Goal: Task Accomplishment & Management: Complete application form

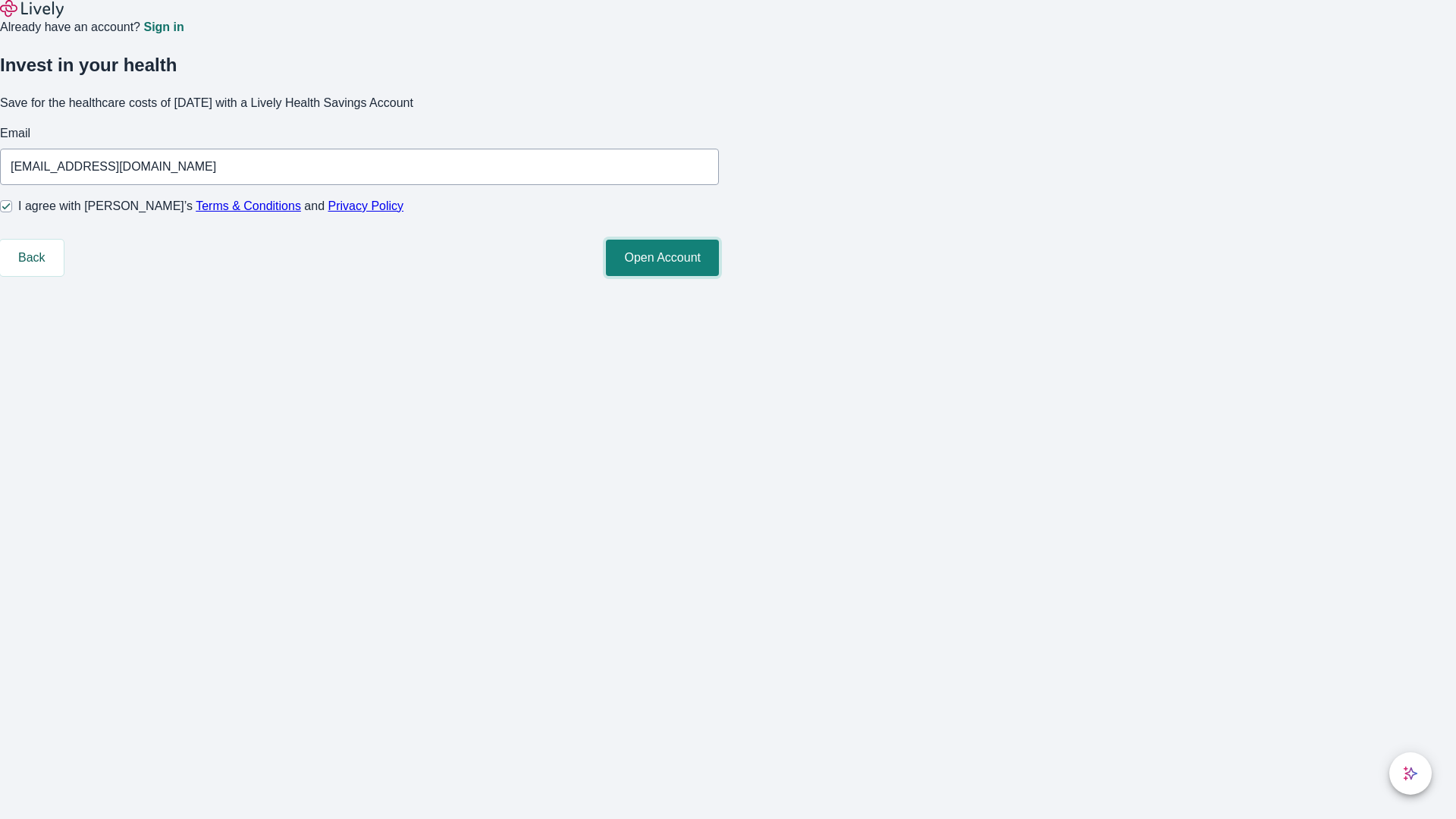
click at [719, 276] on button "Open Account" at bounding box center [662, 257] width 113 height 36
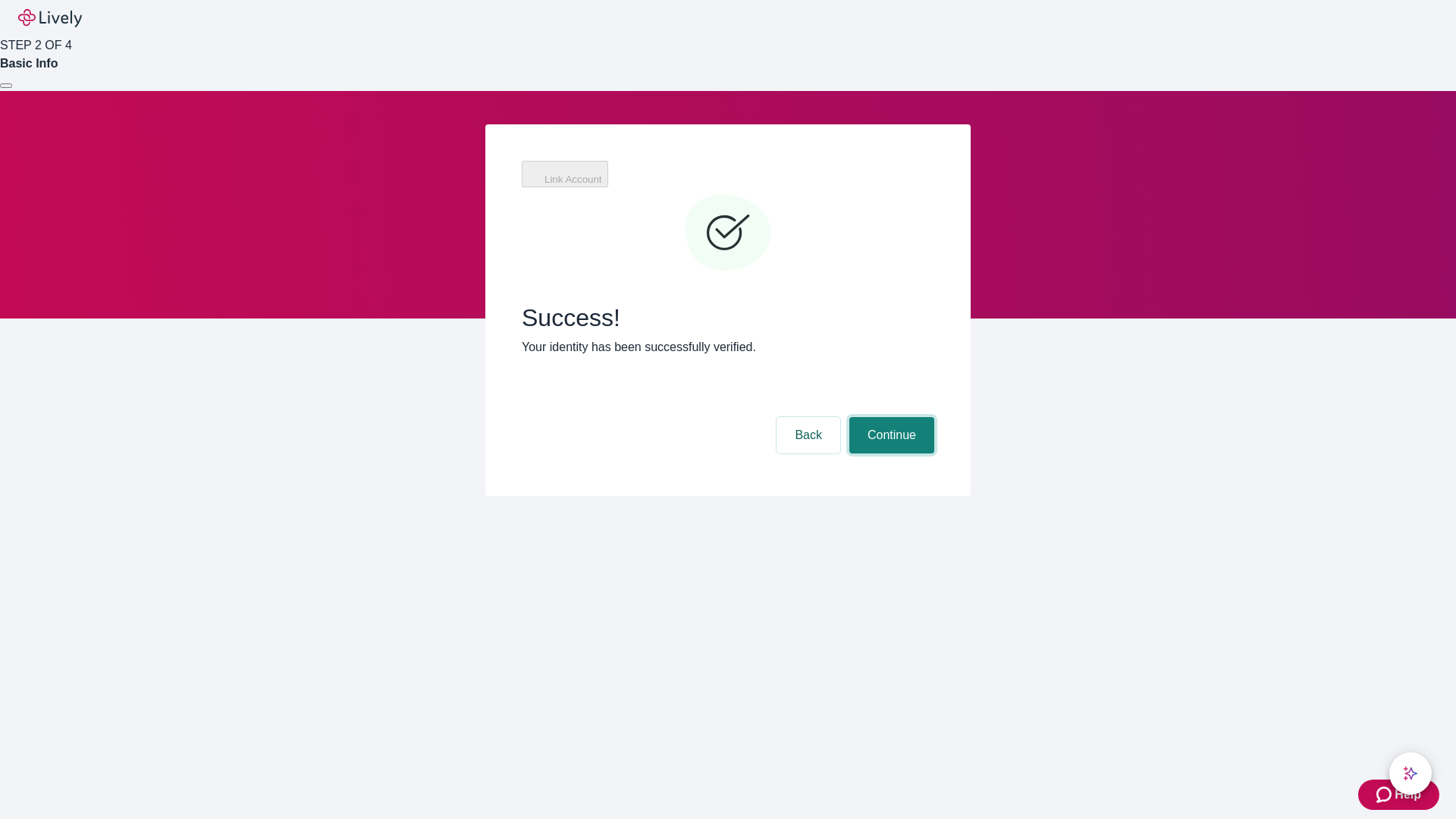
click at [906, 417] on button "Continue" at bounding box center [892, 435] width 85 height 36
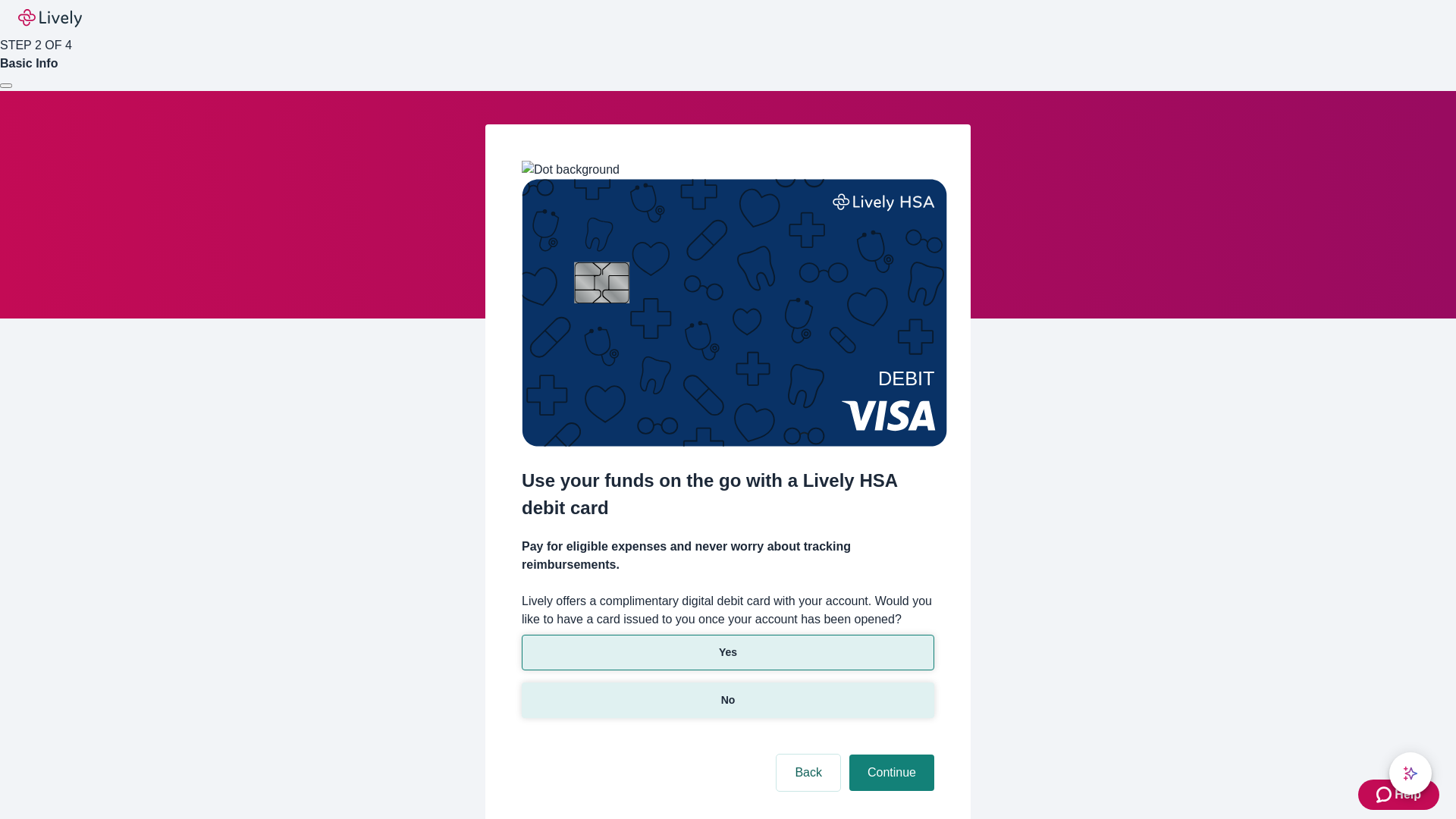
click at [727, 692] on p "No" at bounding box center [728, 700] width 15 height 16
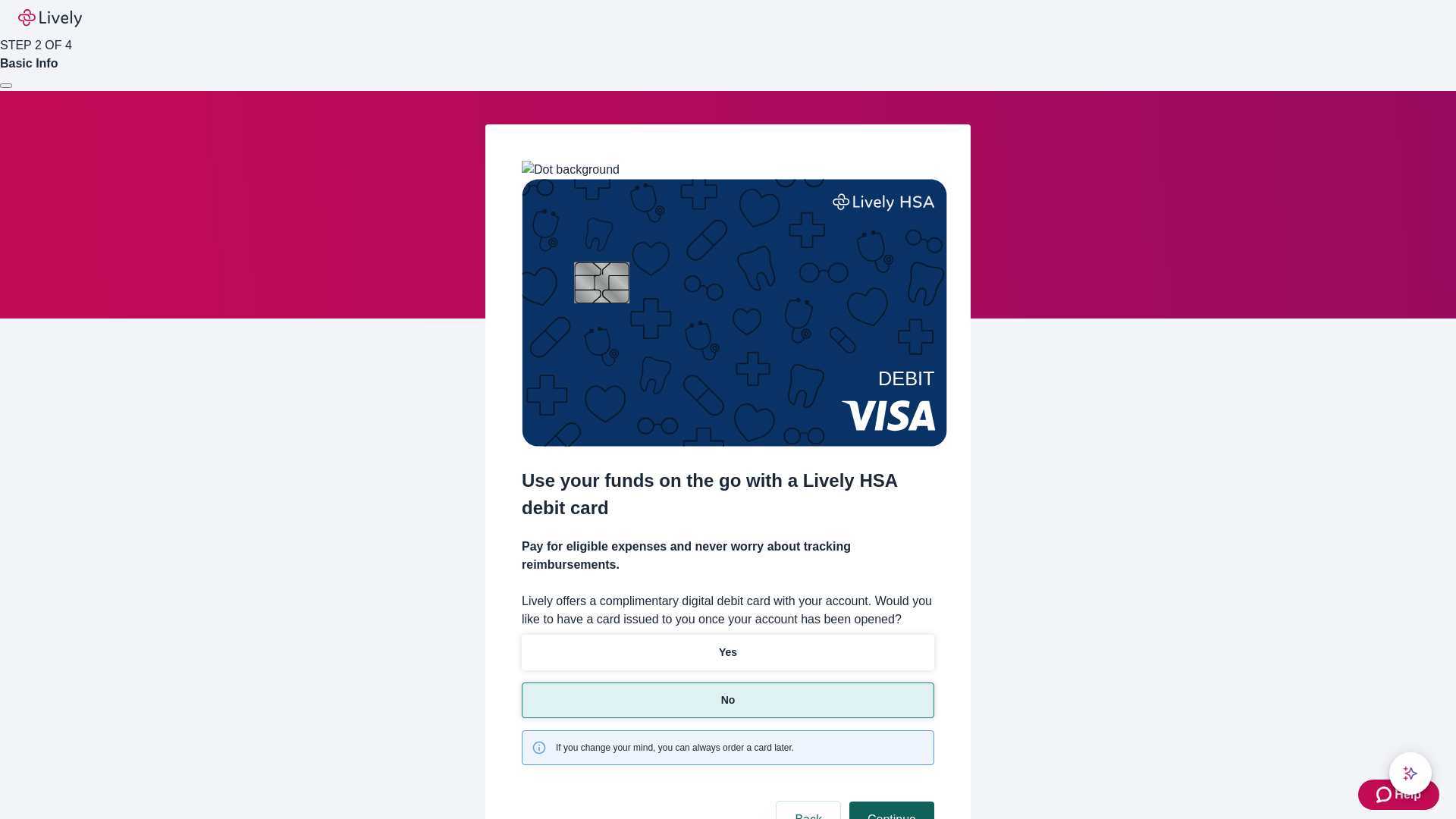
click at [889, 801] on button "Continue" at bounding box center [892, 819] width 85 height 36
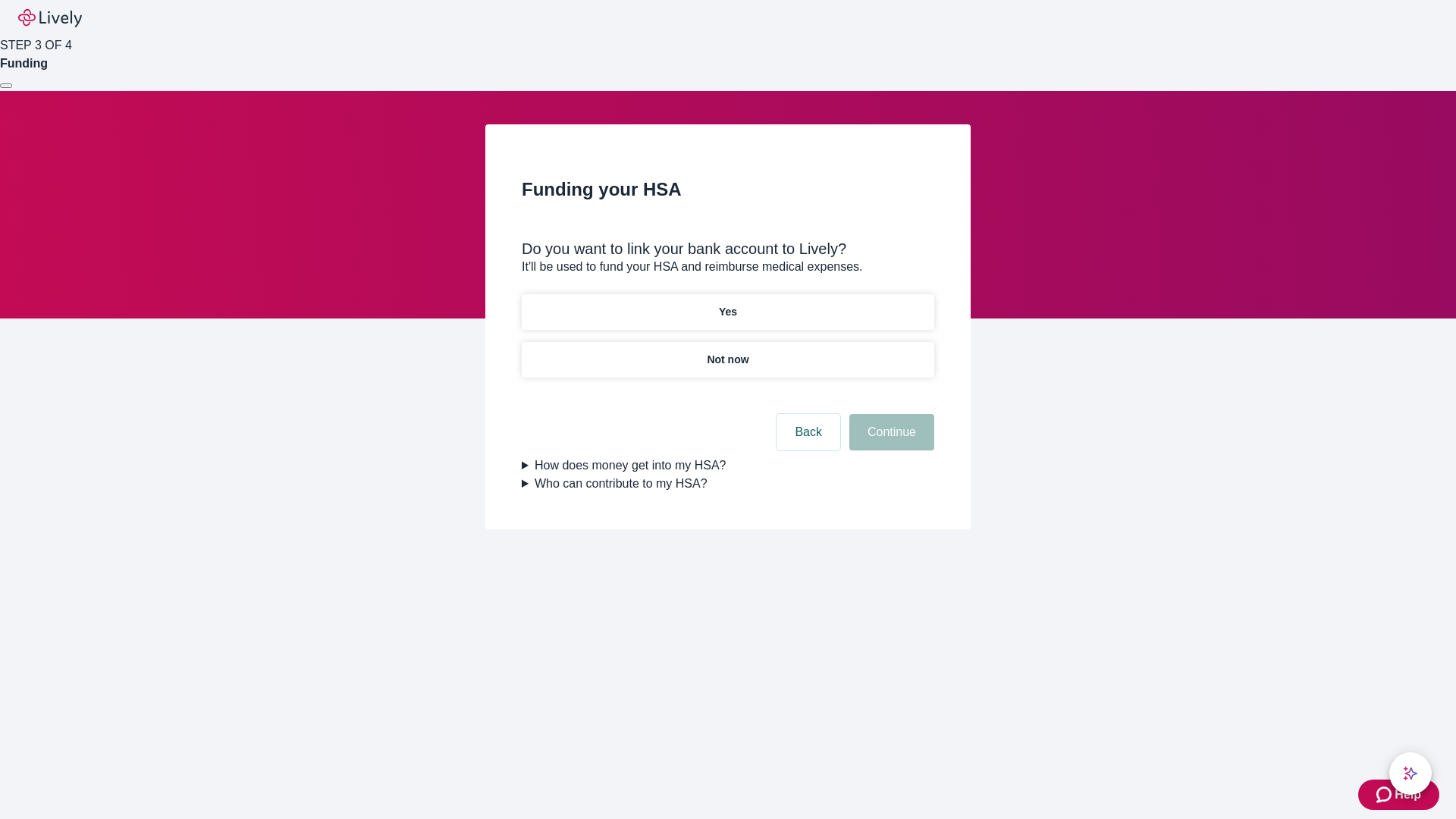
click at [727, 304] on p "Yes" at bounding box center [728, 312] width 19 height 16
click at [889, 414] on button "Continue" at bounding box center [892, 431] width 85 height 36
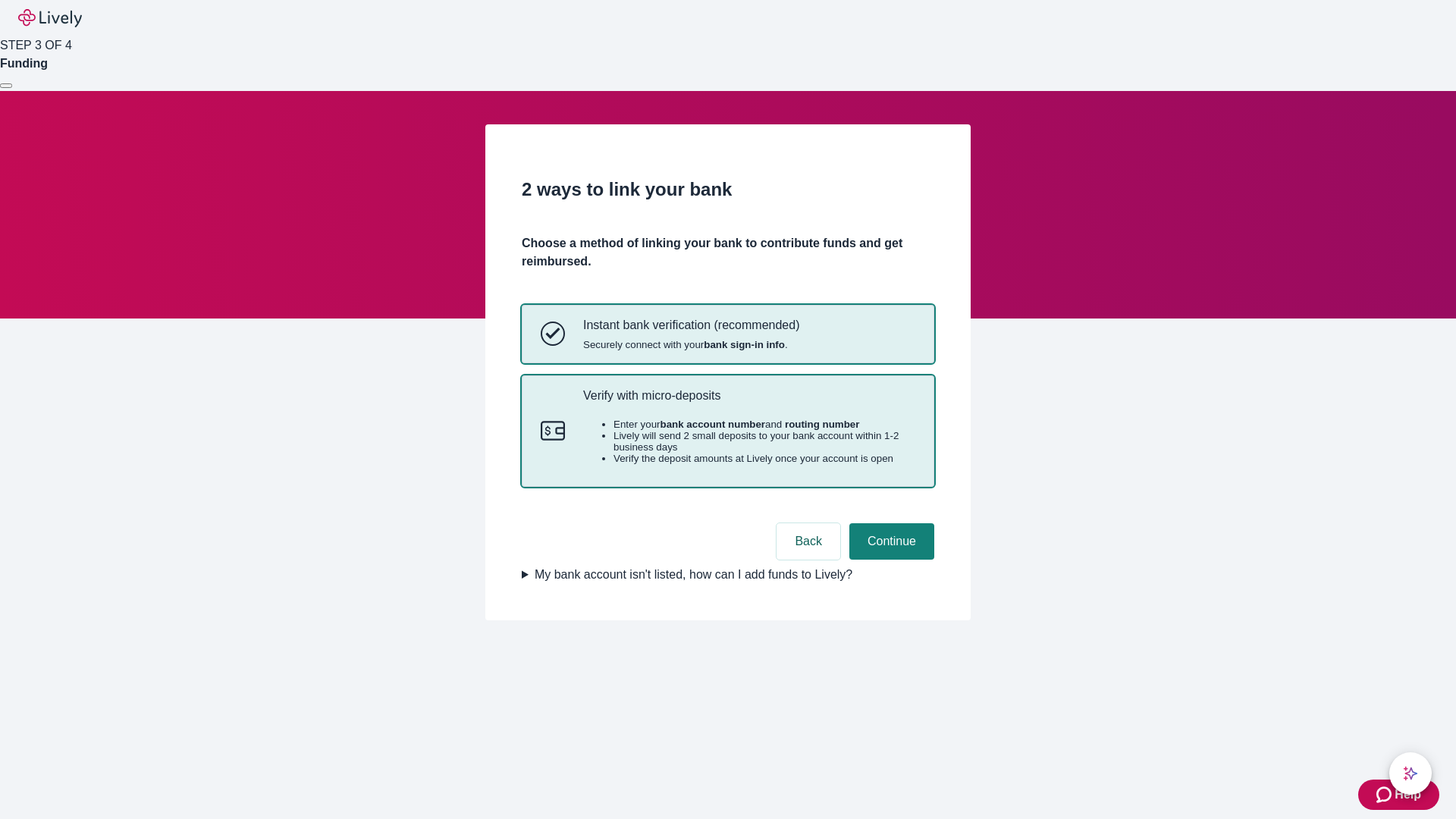
click at [748, 402] on p "Verify with micro-deposits" at bounding box center [749, 395] width 332 height 15
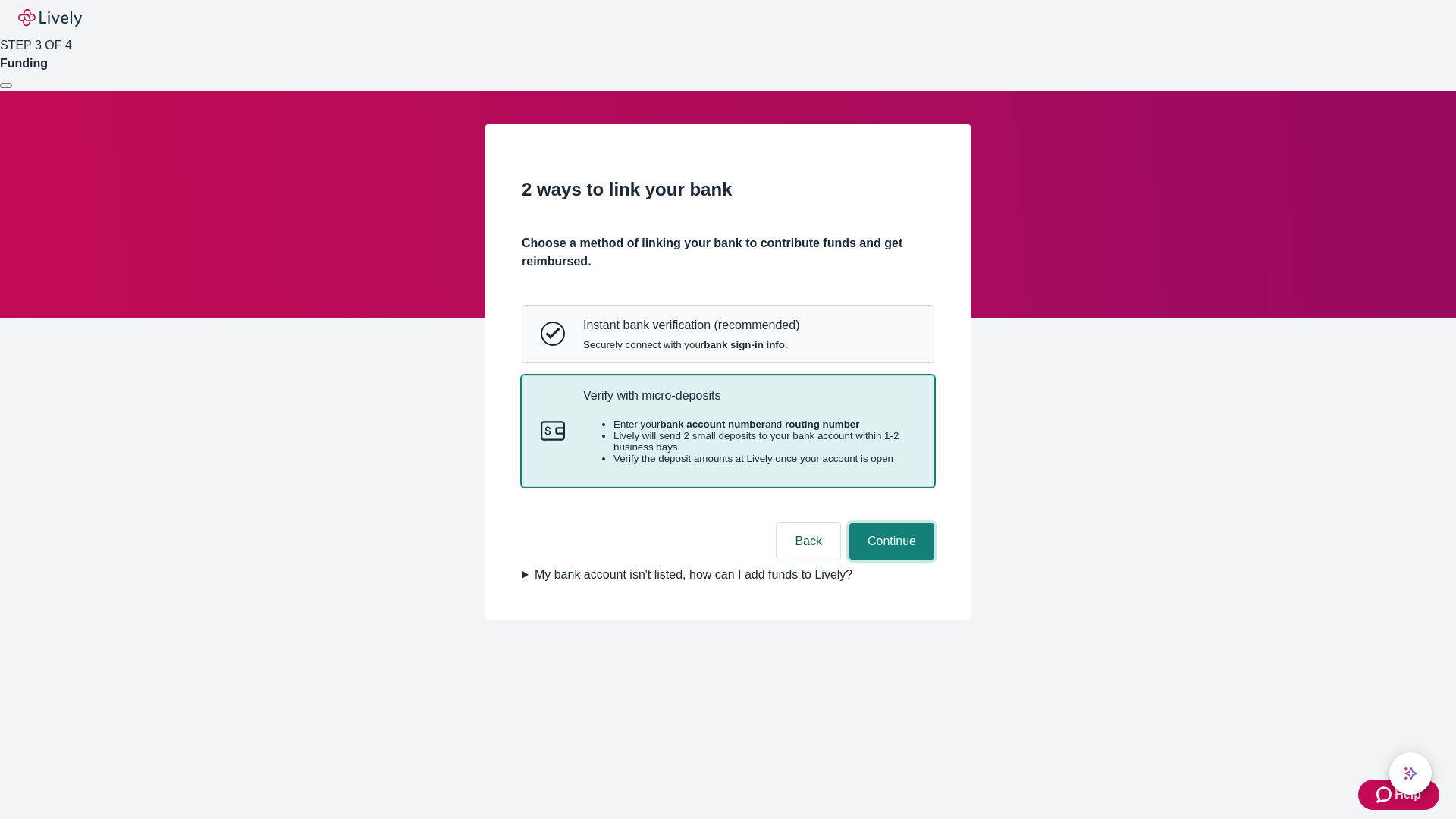
click at [889, 560] on button "Continue" at bounding box center [892, 541] width 85 height 36
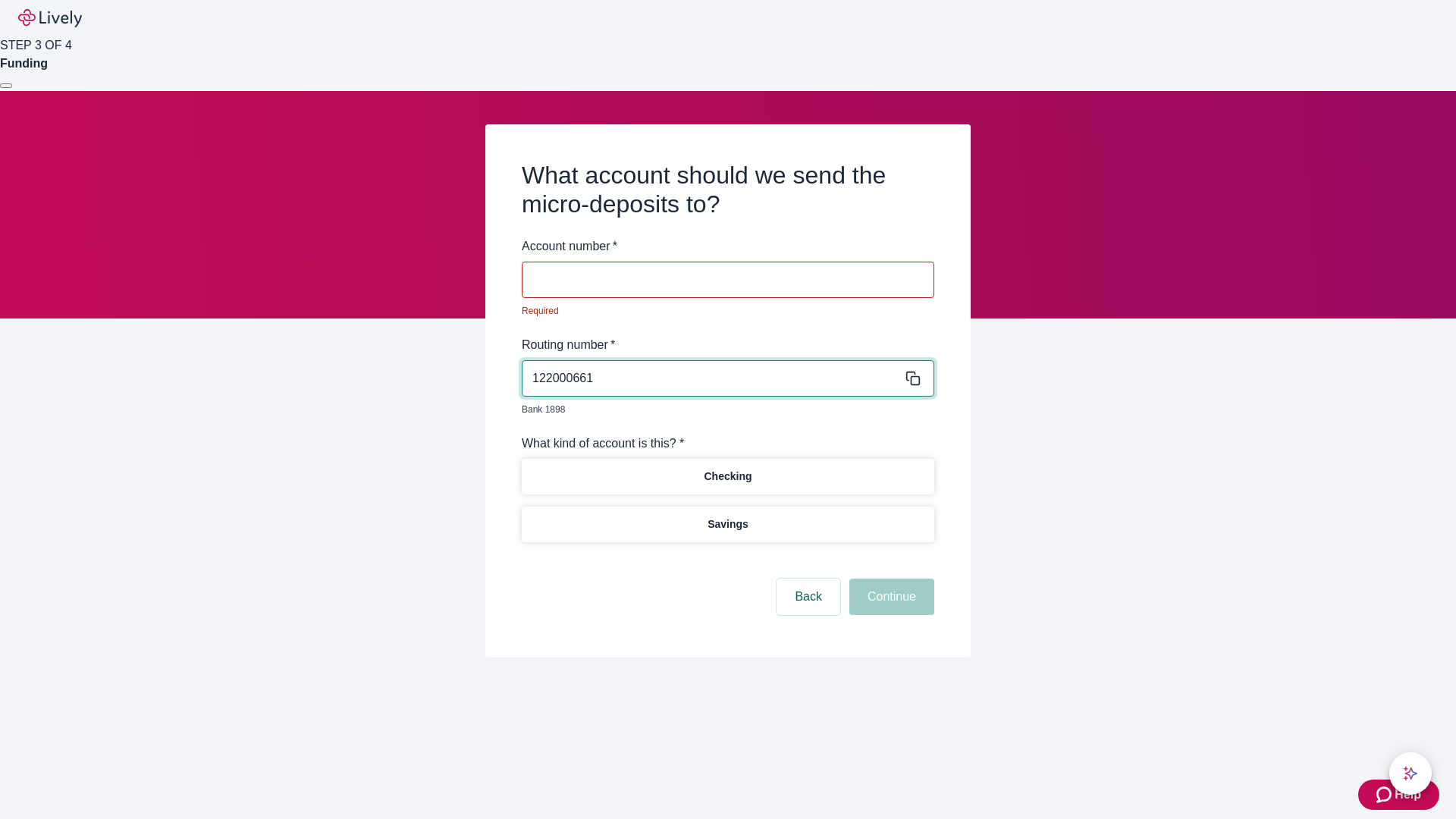
type input "122000661"
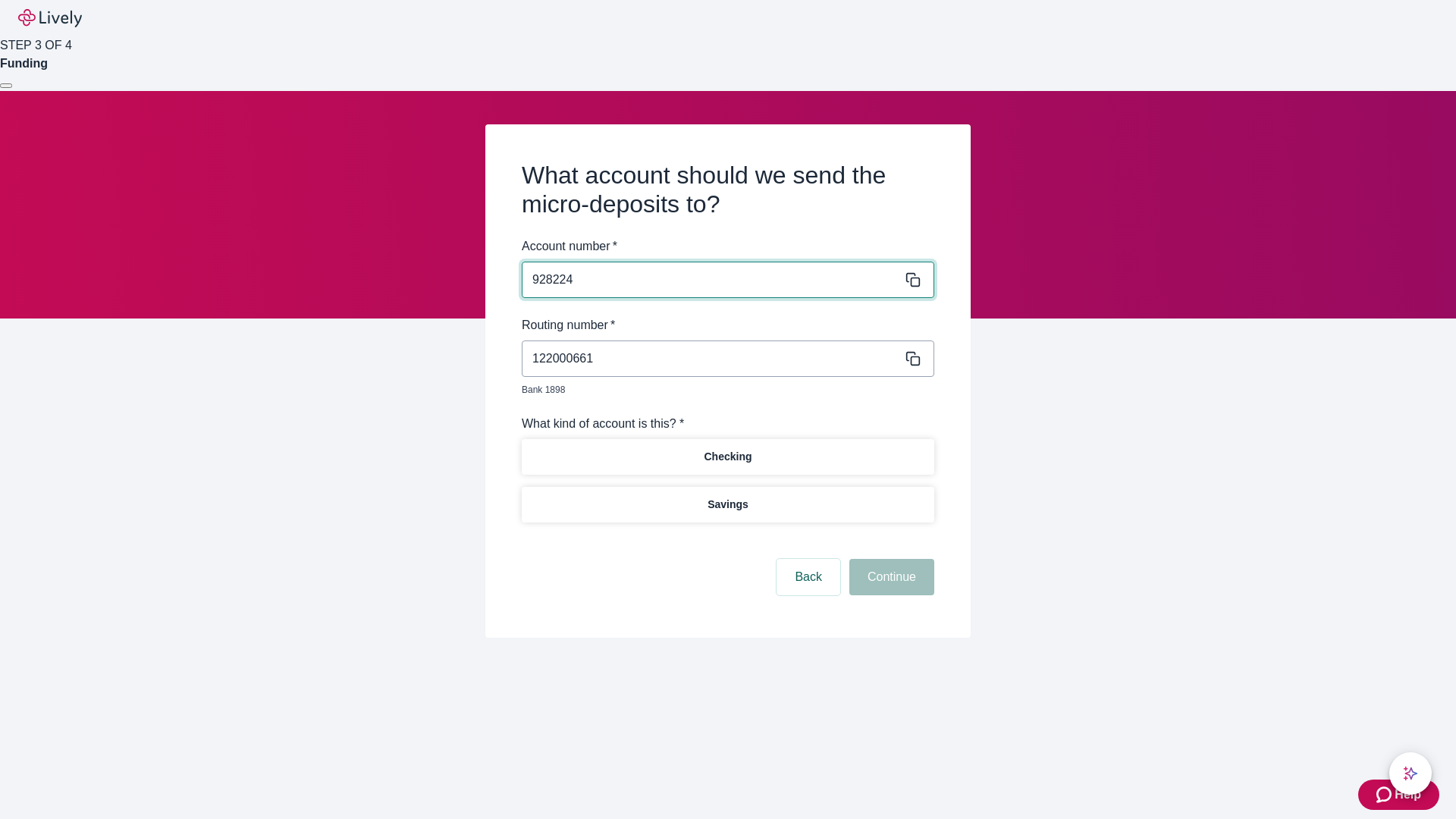
type input "928224"
click at [727, 448] on p "Checking" at bounding box center [727, 456] width 48 height 16
click at [889, 560] on button "Continue" at bounding box center [892, 577] width 85 height 36
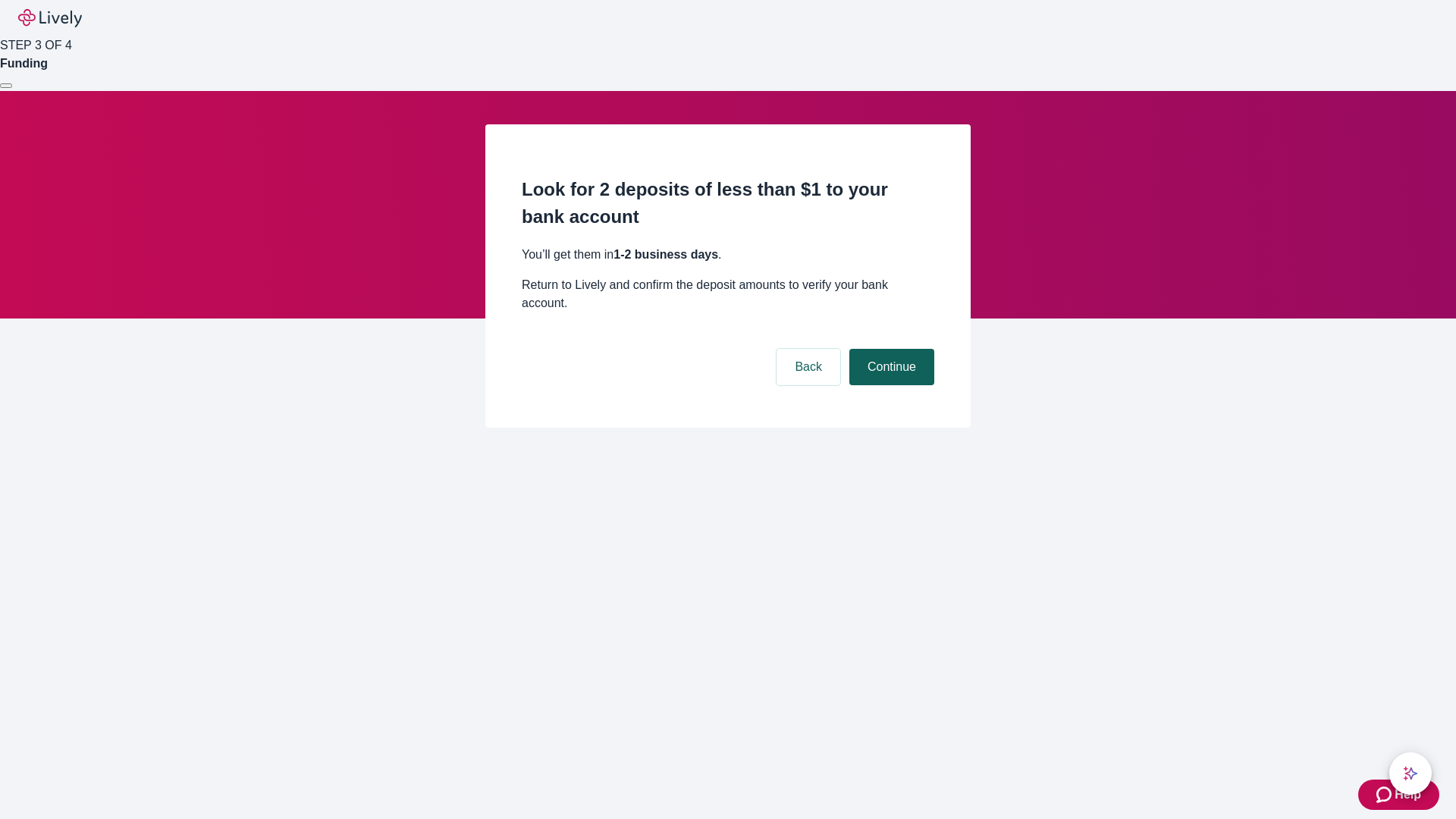
click at [889, 349] on button "Continue" at bounding box center [892, 367] width 85 height 36
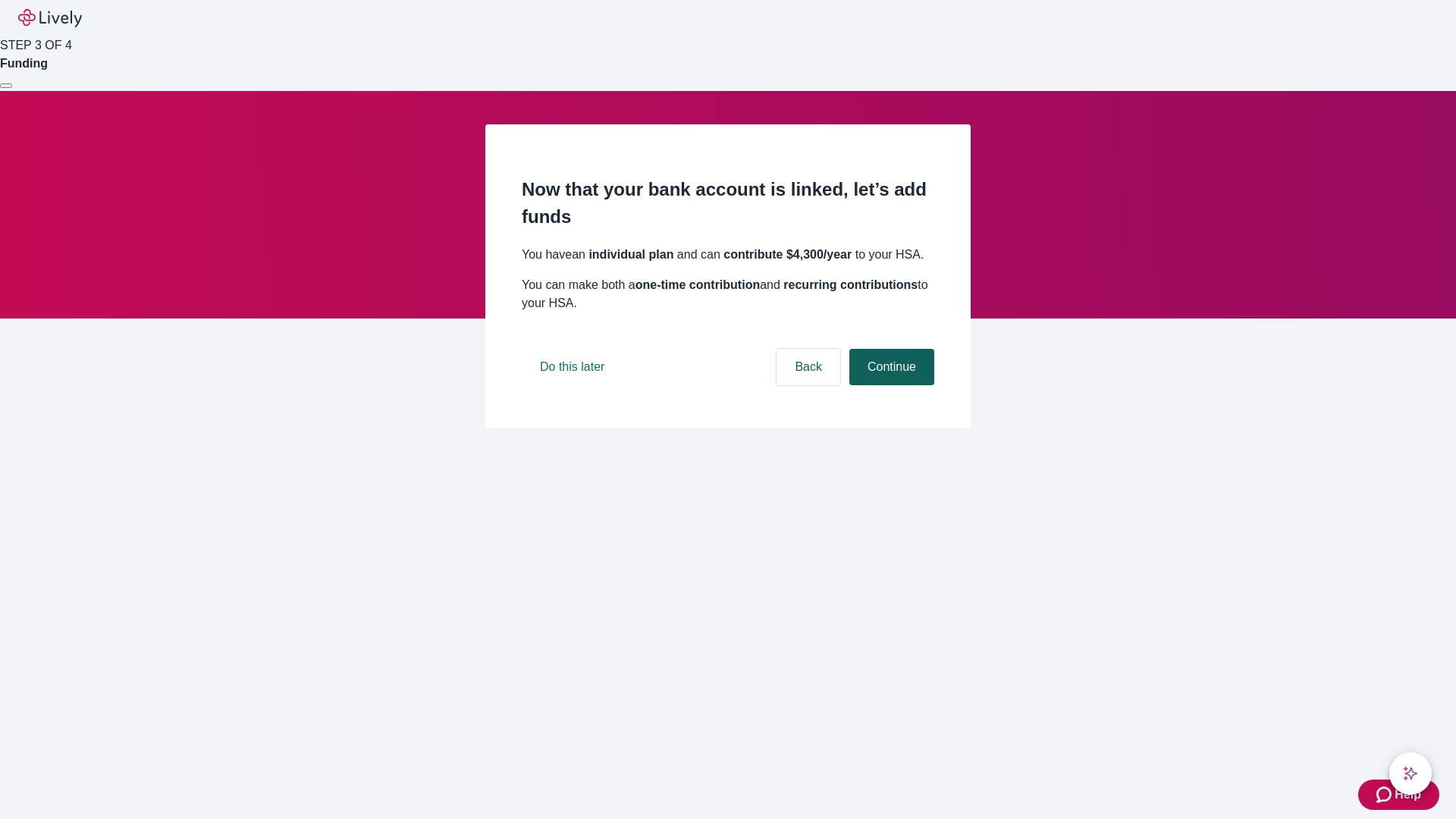
click at [889, 385] on button "Continue" at bounding box center [892, 367] width 85 height 36
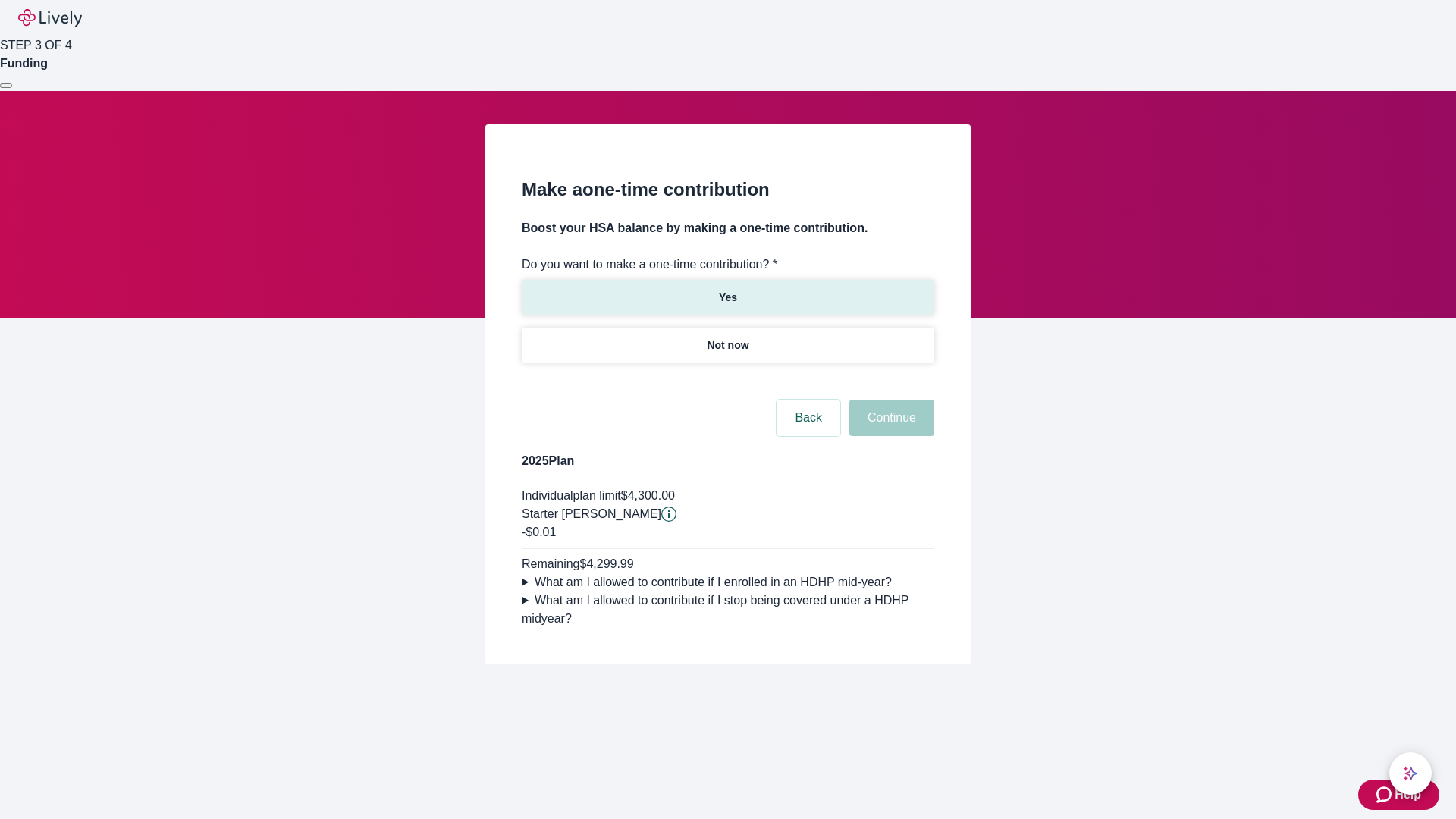
click at [727, 289] on p "Yes" at bounding box center [728, 297] width 19 height 16
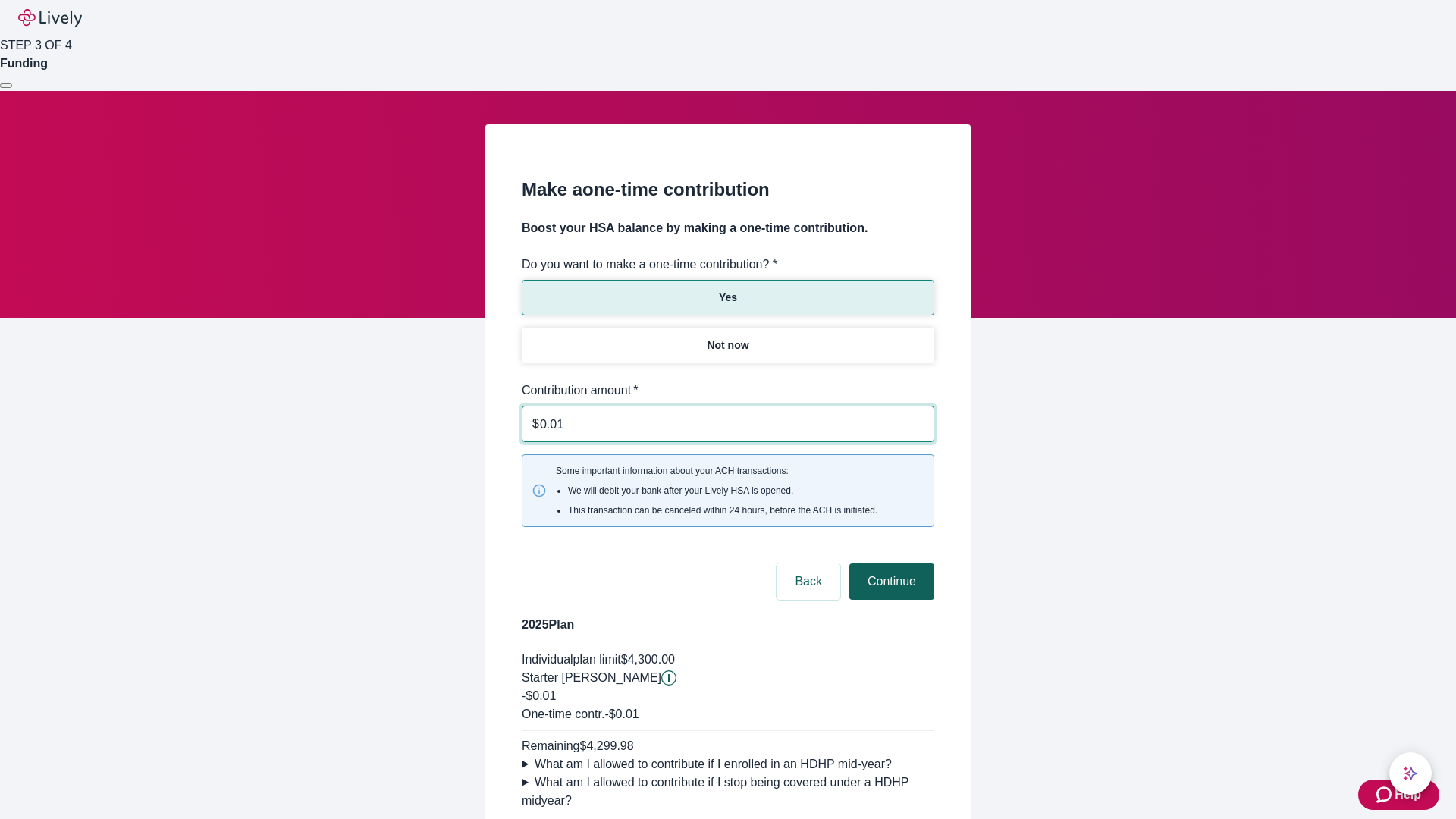
type input "0.01"
click at [889, 563] on button "Continue" at bounding box center [892, 581] width 85 height 36
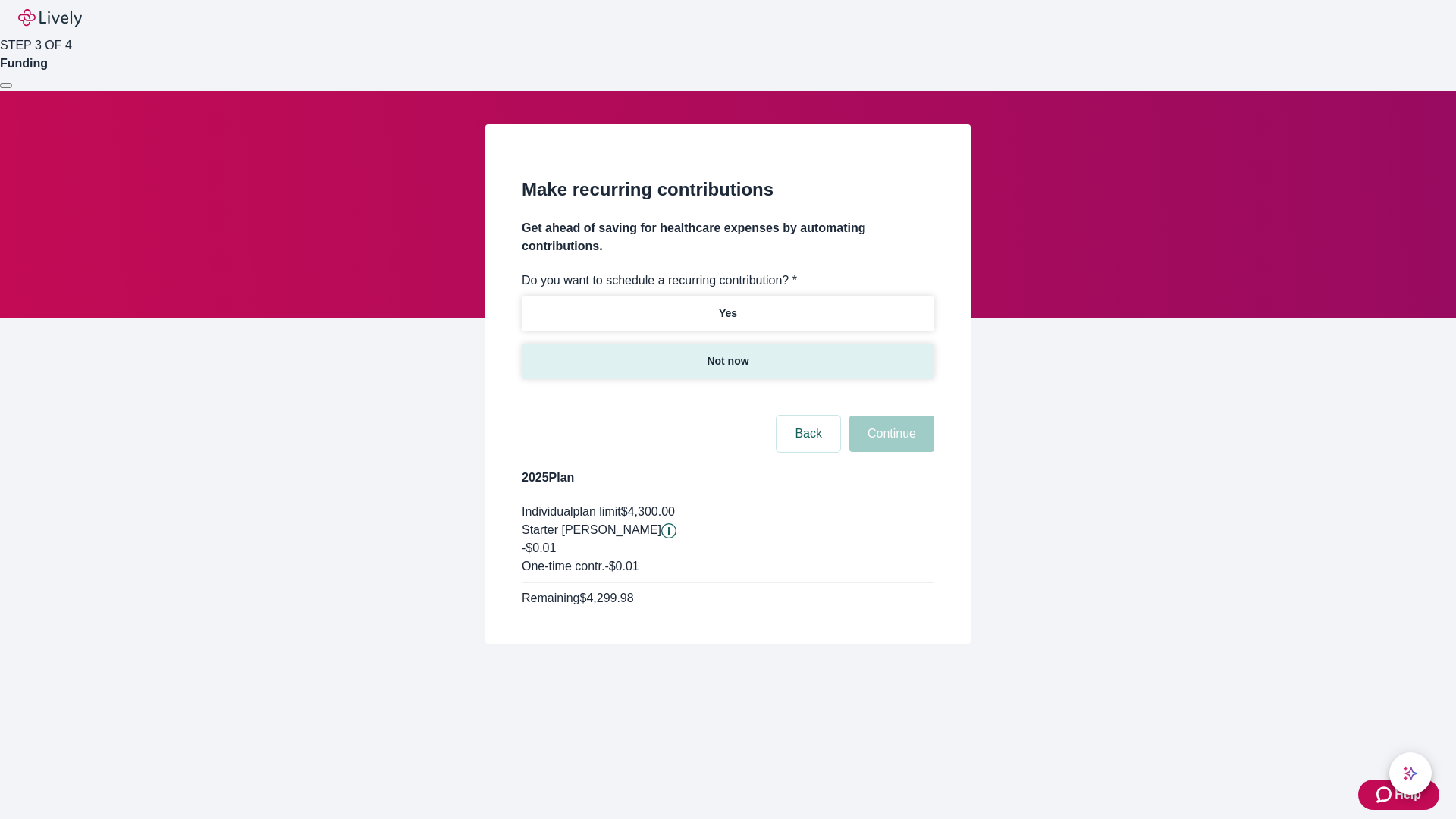
click at [727, 354] on p "Not now" at bounding box center [727, 361] width 42 height 16
click at [889, 415] on button "Continue" at bounding box center [892, 433] width 85 height 36
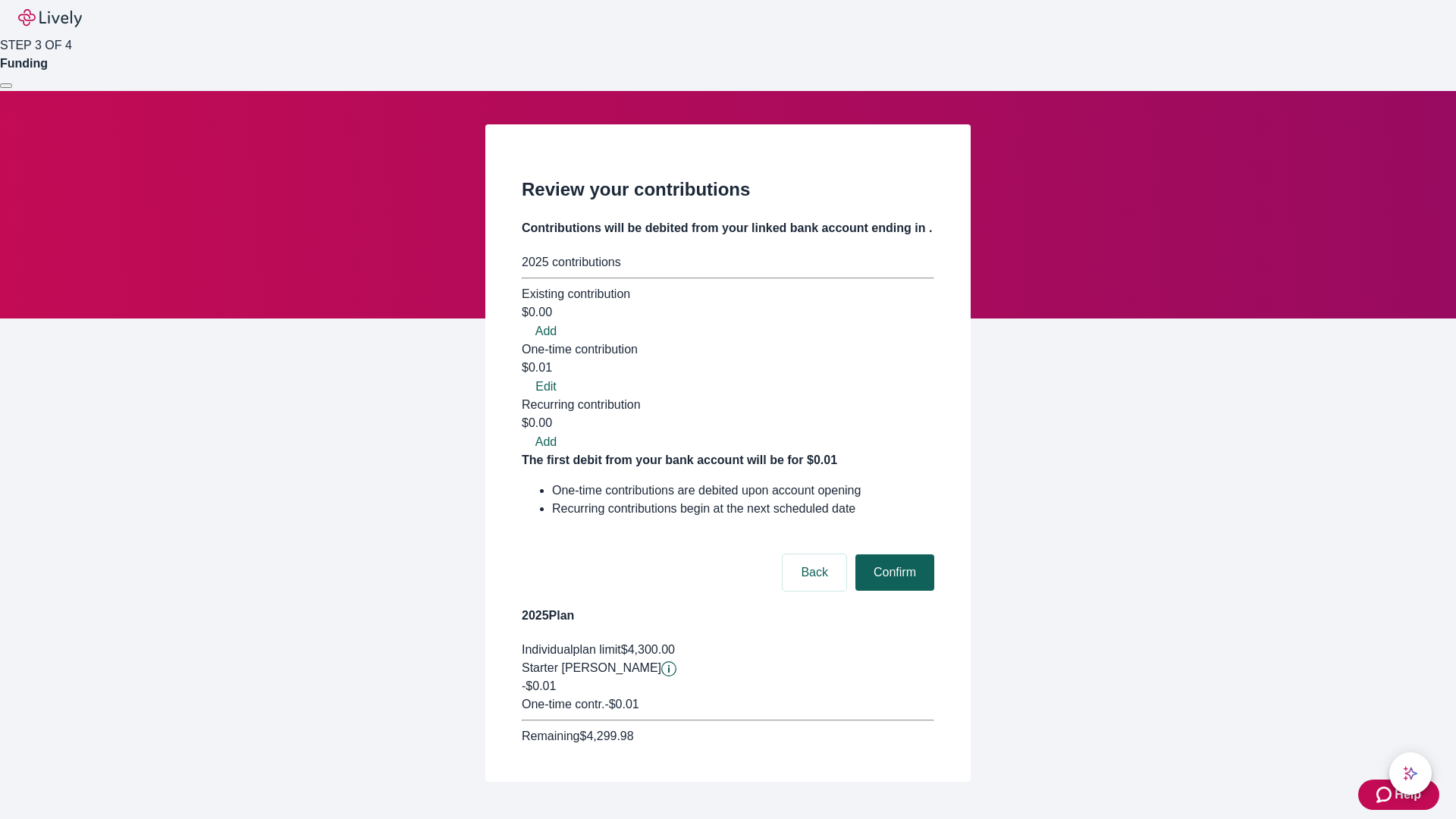
click at [892, 554] on button "Confirm" at bounding box center [895, 572] width 79 height 36
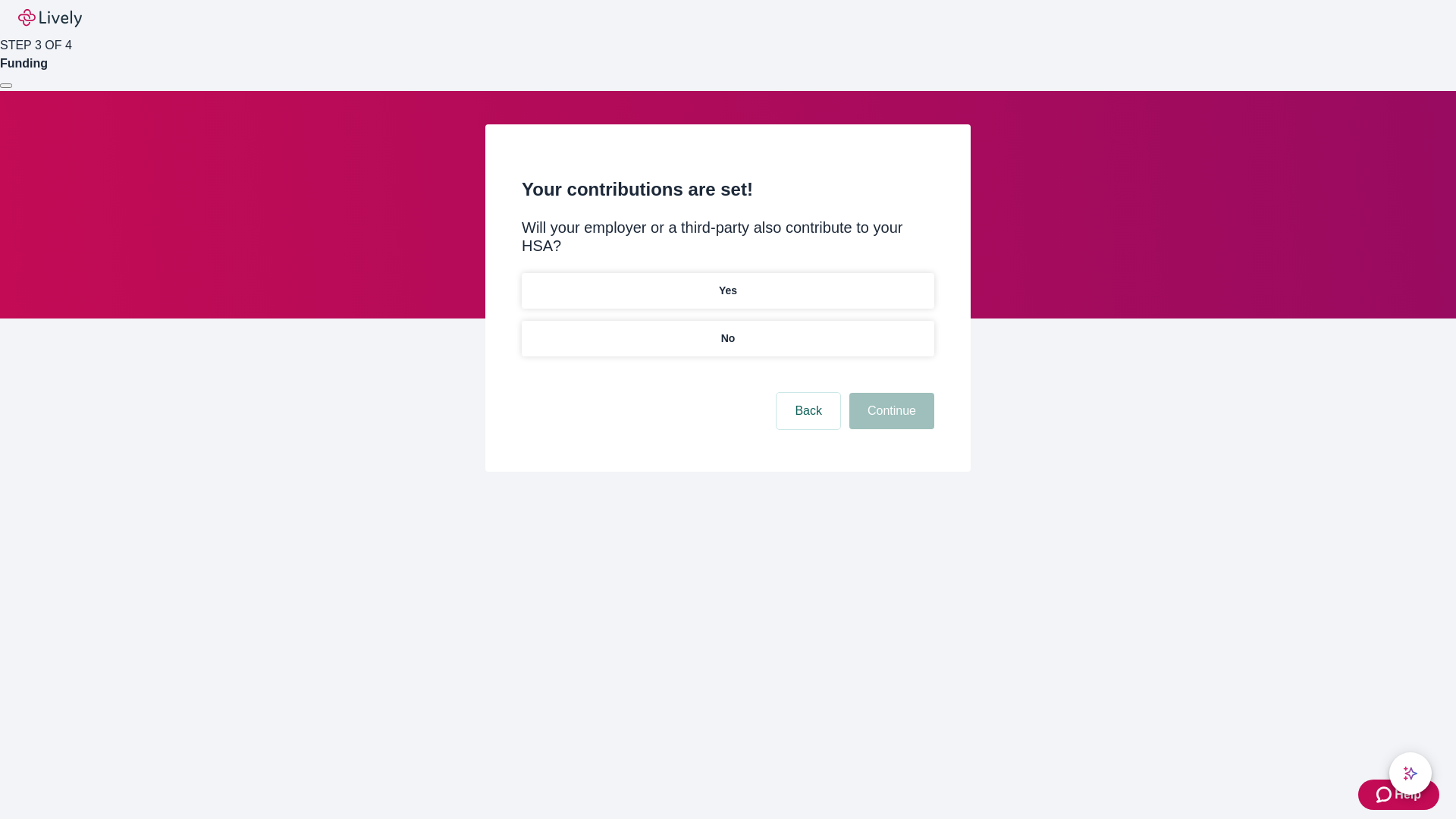
click at [727, 330] on p "No" at bounding box center [728, 338] width 15 height 16
click at [889, 393] on button "Continue" at bounding box center [892, 411] width 85 height 36
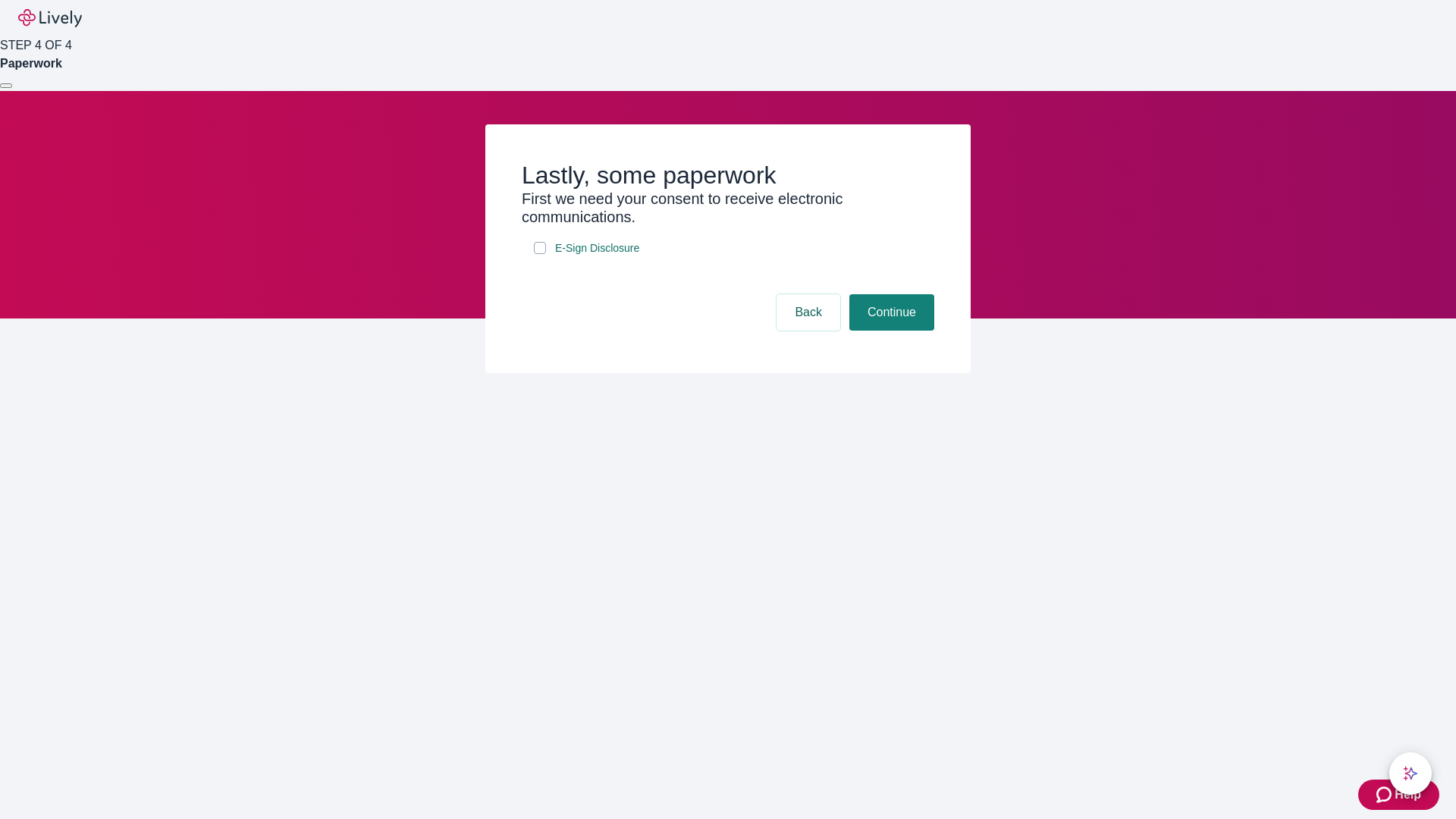
click at [540, 254] on input "E-Sign Disclosure" at bounding box center [540, 248] width 12 height 12
checkbox input "true"
click at [889, 330] on button "Continue" at bounding box center [892, 312] width 85 height 36
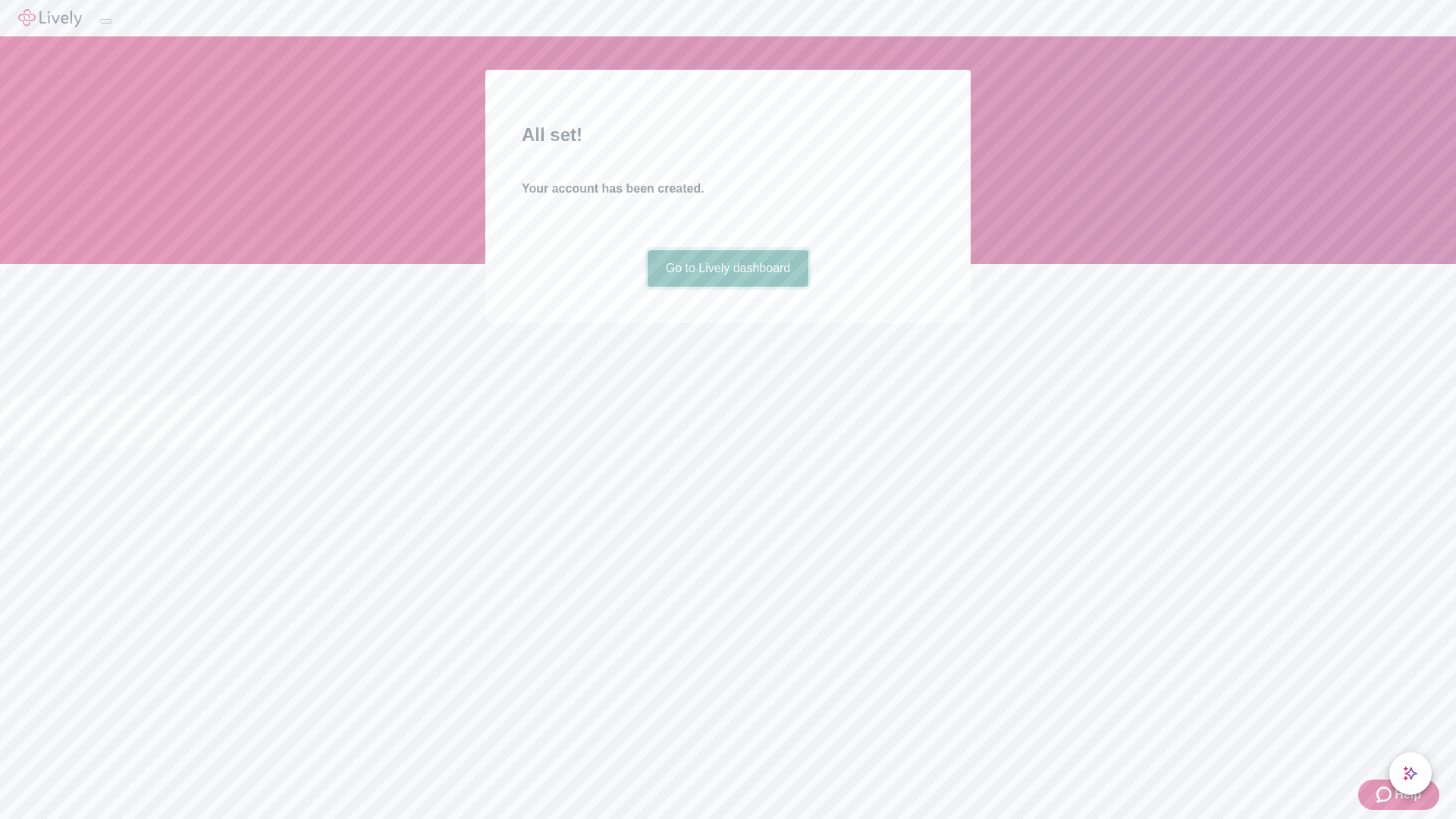
click at [727, 286] on link "Go to Lively dashboard" at bounding box center [728, 268] width 161 height 36
